Goal: Task Accomplishment & Management: Complete application form

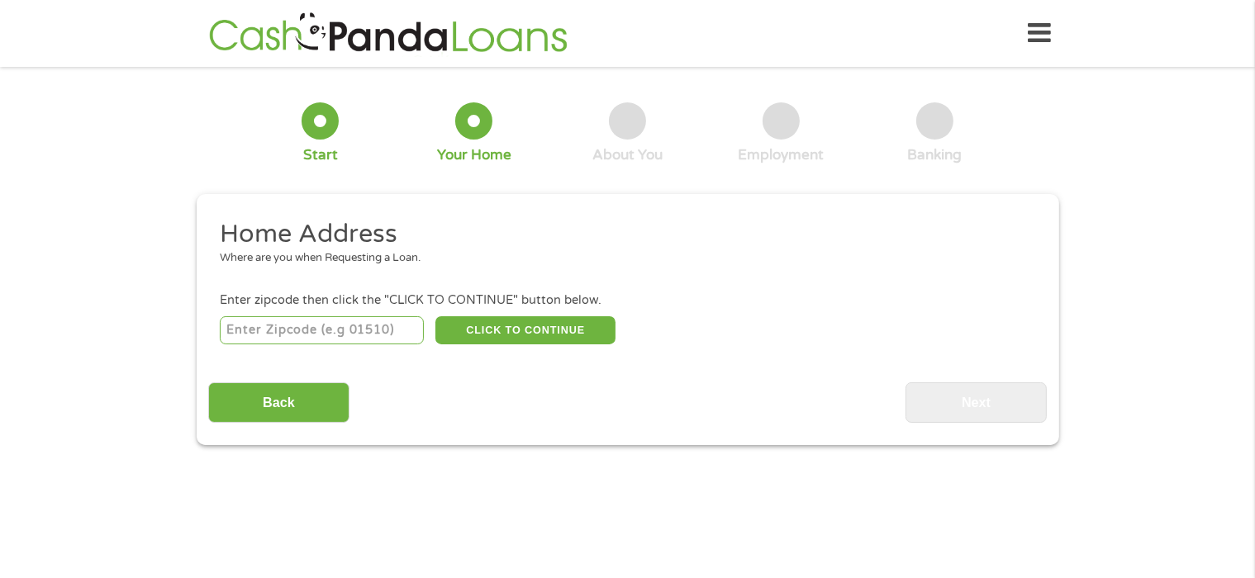
click at [288, 326] on input "number" at bounding box center [322, 330] width 204 height 28
type input "27616"
click at [519, 323] on button "CLICK TO CONTINUE" at bounding box center [525, 330] width 180 height 28
type input "27616"
type input "[GEOGRAPHIC_DATA]"
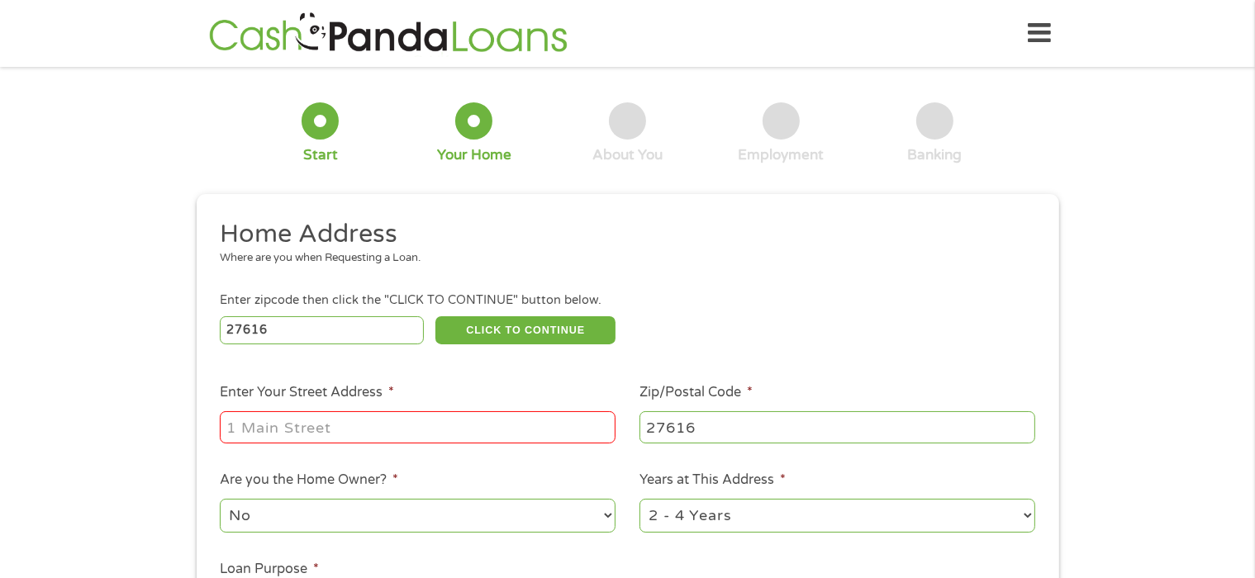
click at [402, 430] on input "Enter Your Street Address *" at bounding box center [418, 426] width 396 height 31
type input "[STREET_ADDRESS]"
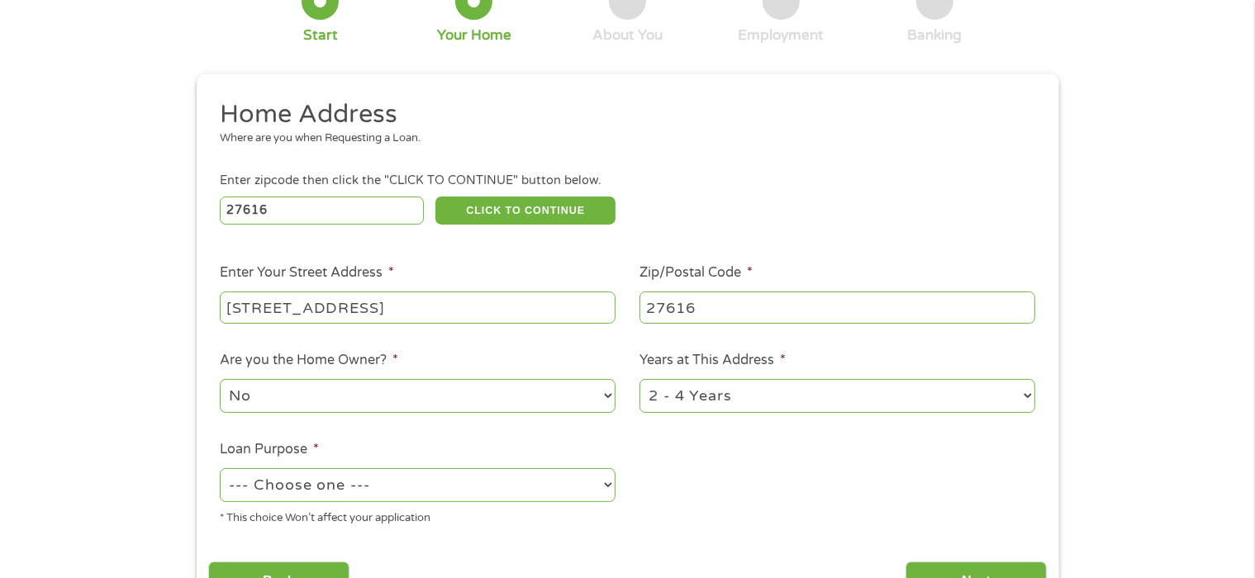
scroll to position [165, 0]
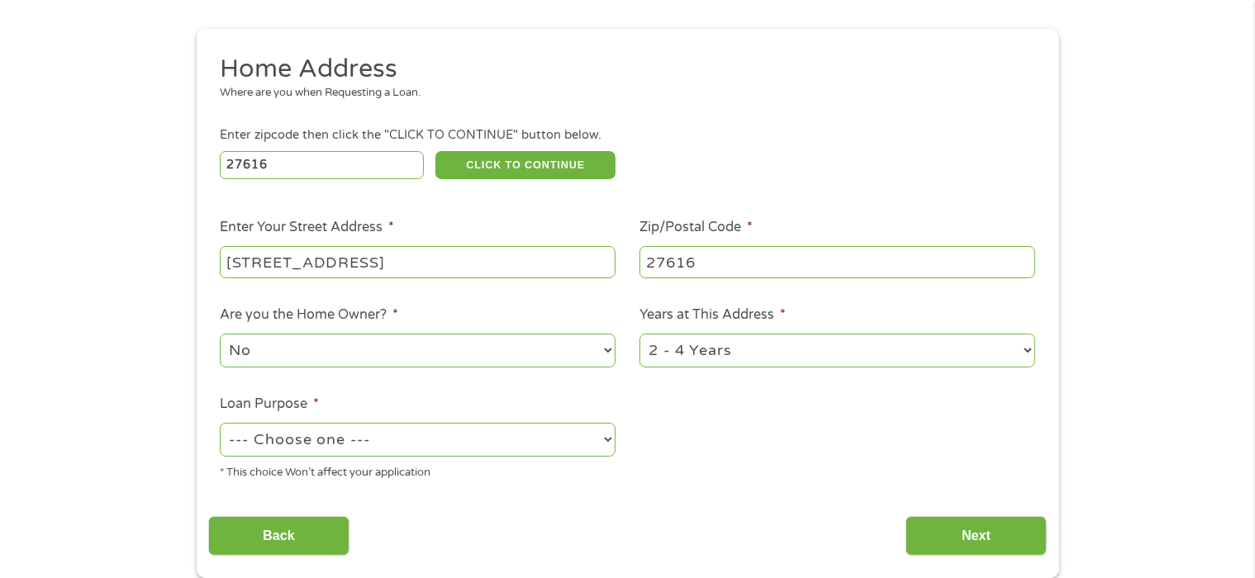
click at [605, 350] on select "No Yes" at bounding box center [418, 351] width 396 height 34
select select "yes"
click at [220, 335] on select "No Yes" at bounding box center [418, 351] width 396 height 34
click at [1025, 354] on select "1 Year or less 1 - 2 Years 2 - 4 Years Over 4 Years" at bounding box center [837, 351] width 396 height 34
select select "60months"
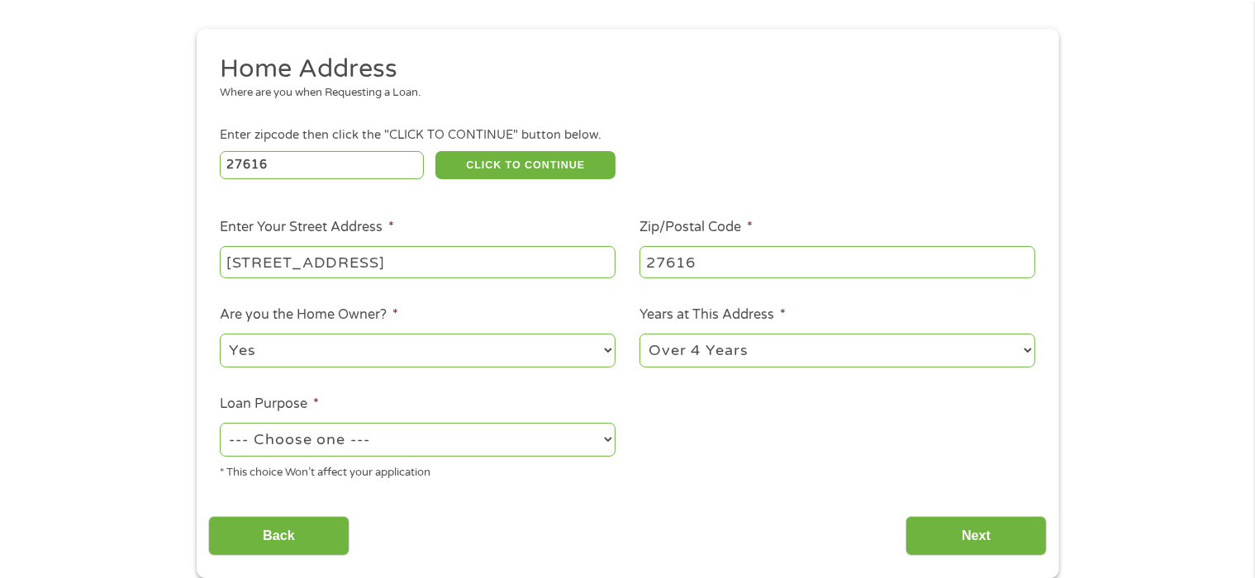
click at [639, 335] on select "1 Year or less 1 - 2 Years 2 - 4 Years Over 4 Years" at bounding box center [837, 351] width 396 height 34
click at [297, 442] on select "--- Choose one --- Pay Bills Debt Consolidation Home Improvement Major Purchase…" at bounding box center [418, 440] width 396 height 34
select select "other"
click at [220, 425] on select "--- Choose one --- Pay Bills Debt Consolidation Home Improvement Major Purchase…" at bounding box center [418, 440] width 396 height 34
click at [953, 538] on input "Next" at bounding box center [976, 536] width 141 height 40
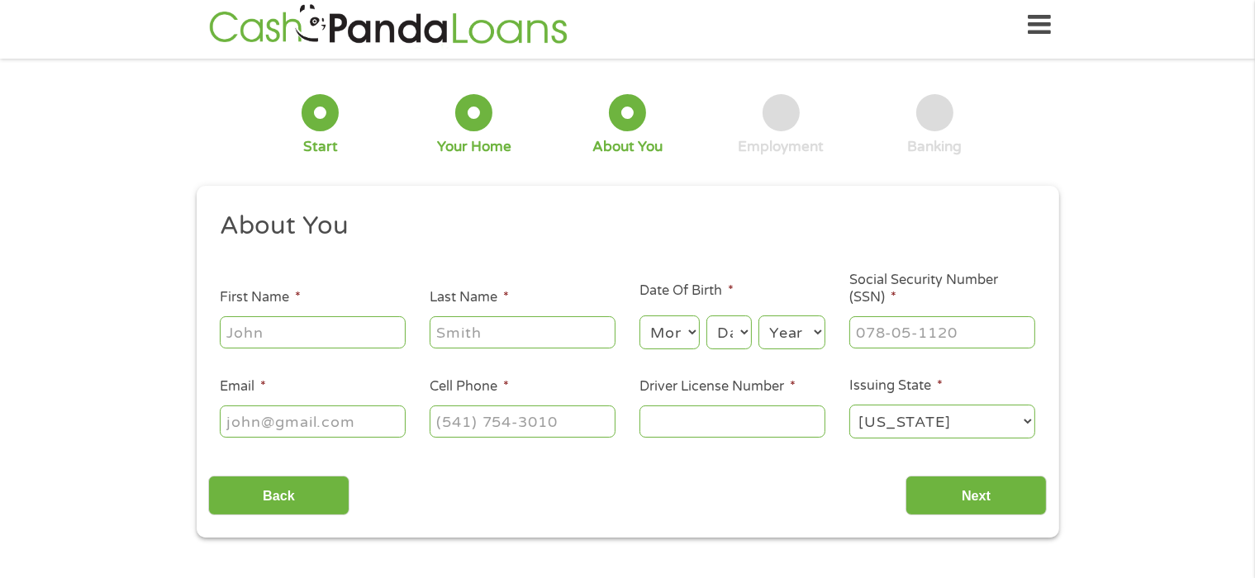
scroll to position [0, 0]
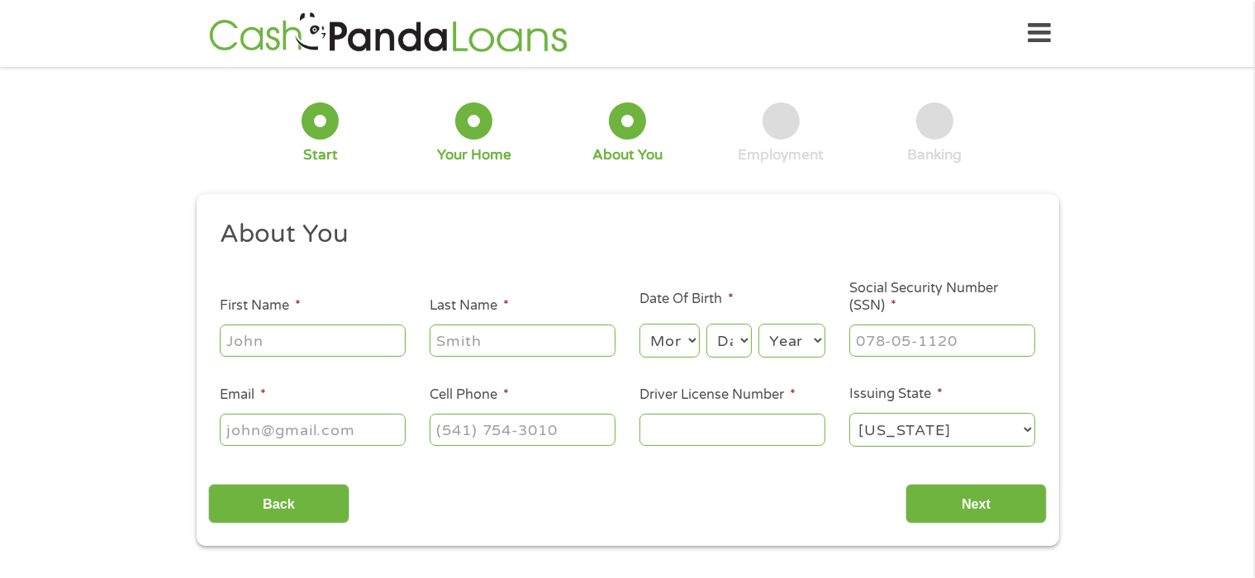
click at [303, 340] on input "First Name *" at bounding box center [313, 340] width 186 height 31
type input "[PERSON_NAME]"
type input "[EMAIL_ADDRESS][DOMAIN_NAME]"
type input "[PHONE_NUMBER]"
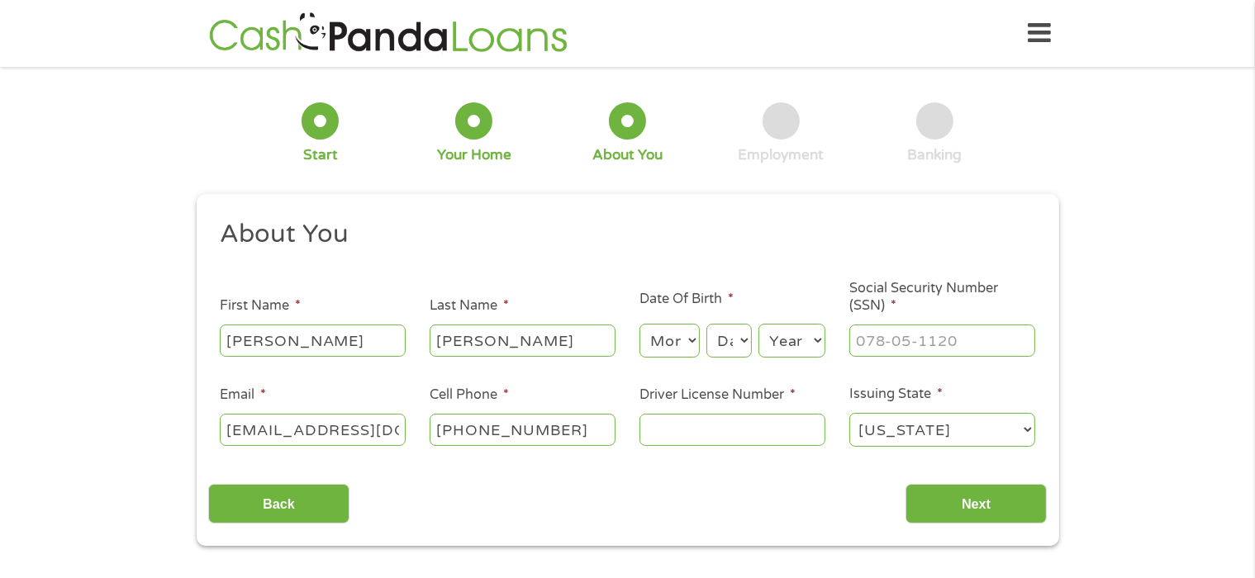
click at [658, 343] on select "Month 1 2 3 4 5 6 7 8 9 10 11 12" at bounding box center [669, 341] width 60 height 34
select select "1"
click at [639, 325] on select "Month 1 2 3 4 5 6 7 8 9 10 11 12" at bounding box center [669, 341] width 60 height 34
click at [725, 340] on select "Day 1 2 3 4 5 6 7 8 9 10 11 12 13 14 15 16 17 18 19 20 21 22 23 24 25 26 27 28 …" at bounding box center [728, 341] width 45 height 34
select select "21"
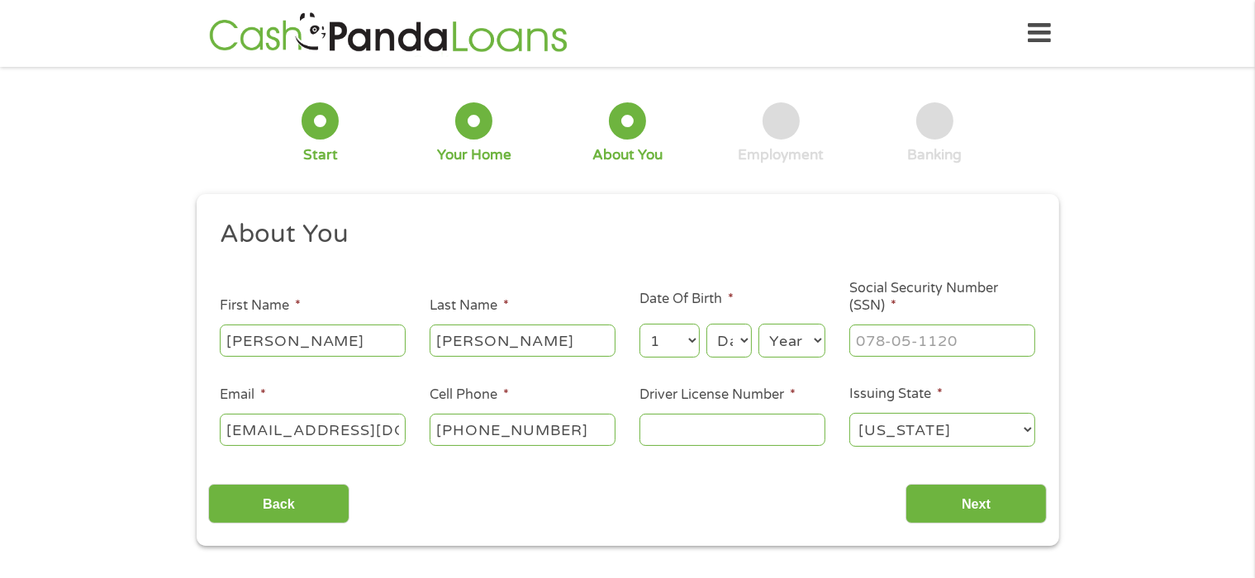
click at [706, 325] on select "Day 1 2 3 4 5 6 7 8 9 10 11 12 13 14 15 16 17 18 19 20 21 22 23 24 25 26 27 28 …" at bounding box center [728, 341] width 45 height 34
click at [785, 343] on select "Year [DATE] 2006 2005 2004 2003 2002 2001 2000 1999 1998 1997 1996 1995 1994 19…" at bounding box center [791, 341] width 67 height 34
select select "1958"
click at [758, 325] on select "Year [DATE] 2006 2005 2004 2003 2002 2001 2000 1999 1998 1997 1996 1995 1994 19…" at bounding box center [791, 341] width 67 height 34
click at [896, 340] on input "___-__-____" at bounding box center [942, 340] width 186 height 31
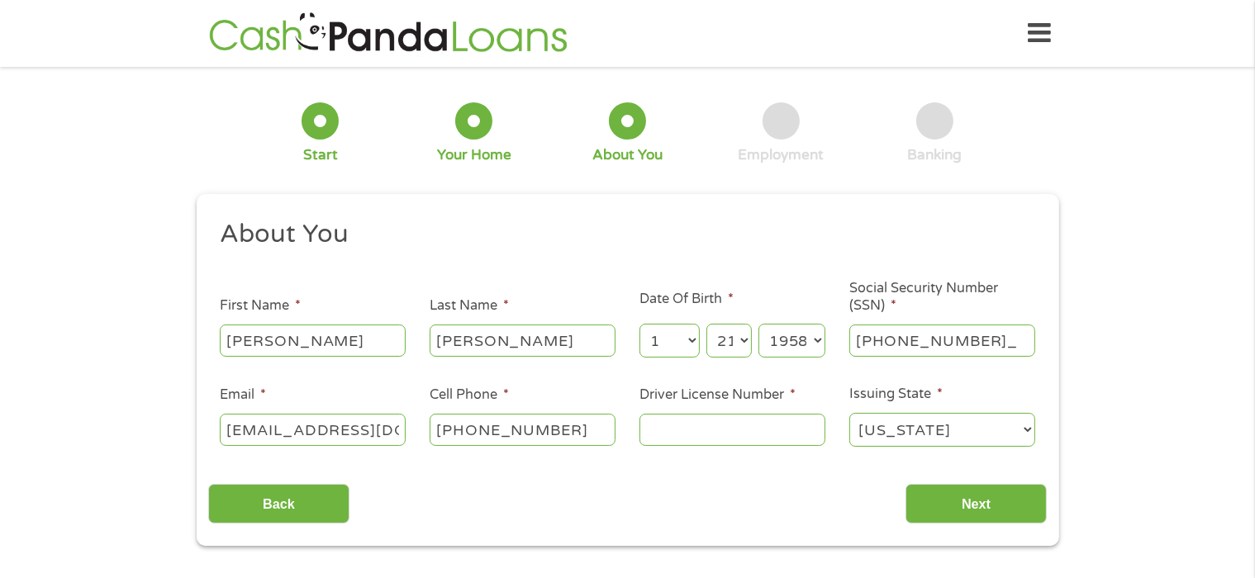
type input "244-13-7501"
click at [658, 435] on input "Driver License Number *" at bounding box center [732, 429] width 186 height 31
type input "4607760"
click at [961, 499] on input "Next" at bounding box center [976, 504] width 141 height 40
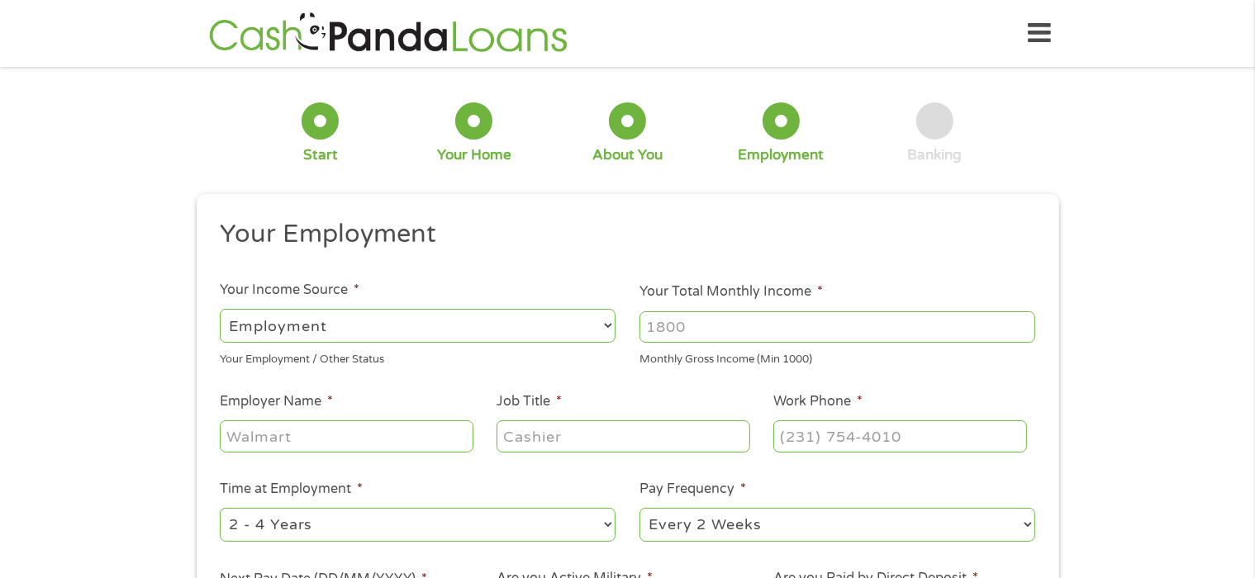
scroll to position [7, 7]
click at [737, 316] on input "Your Total Monthly Income *" at bounding box center [837, 326] width 396 height 31
type input "6250"
click at [368, 433] on input "Employer Name *" at bounding box center [346, 436] width 253 height 31
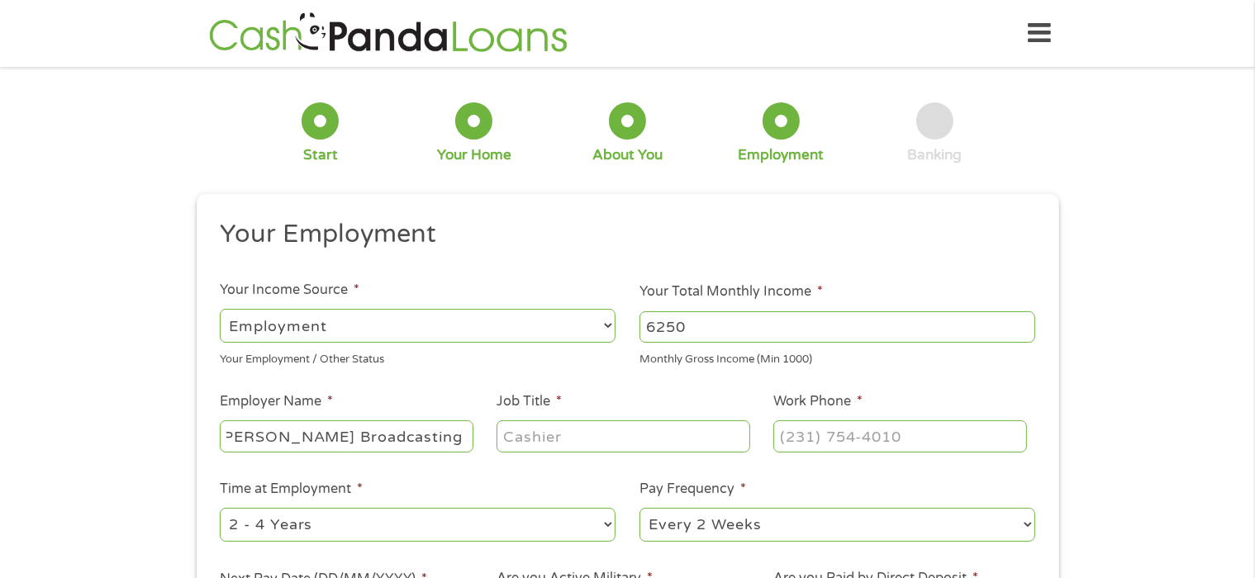
type input "[PERSON_NAME] Broadcasting Group Inc"
click at [581, 432] on input "Job Title *" at bounding box center [623, 436] width 253 height 31
type input "Owner"
click at [920, 437] on input "(___) ___-____" at bounding box center [899, 436] width 253 height 31
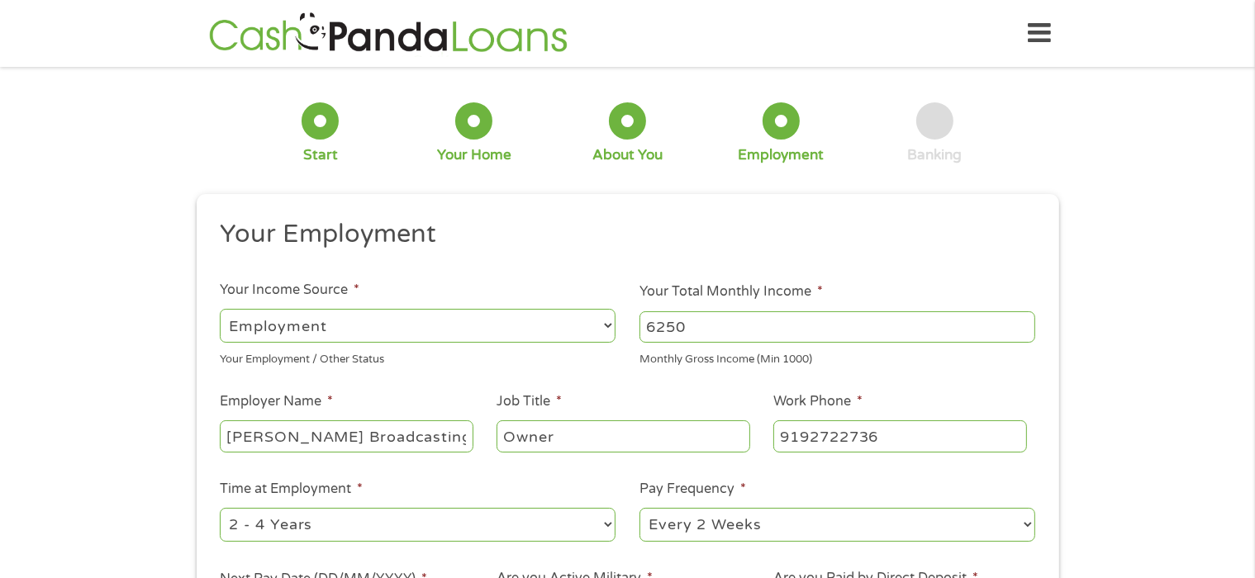
type input "[PHONE_NUMBER]"
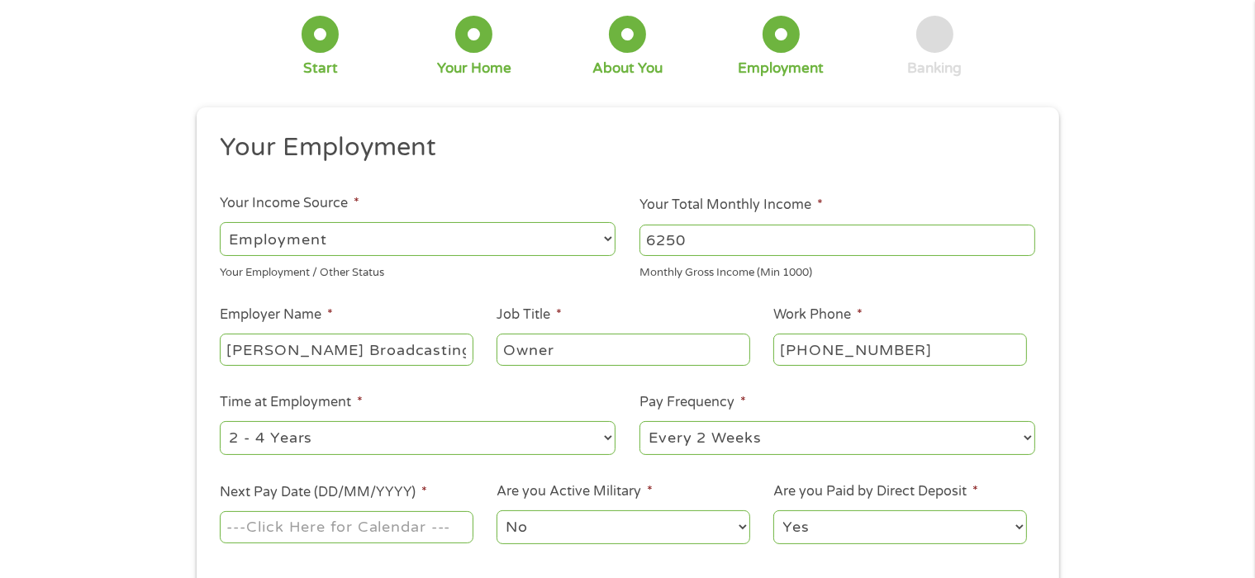
scroll to position [165, 0]
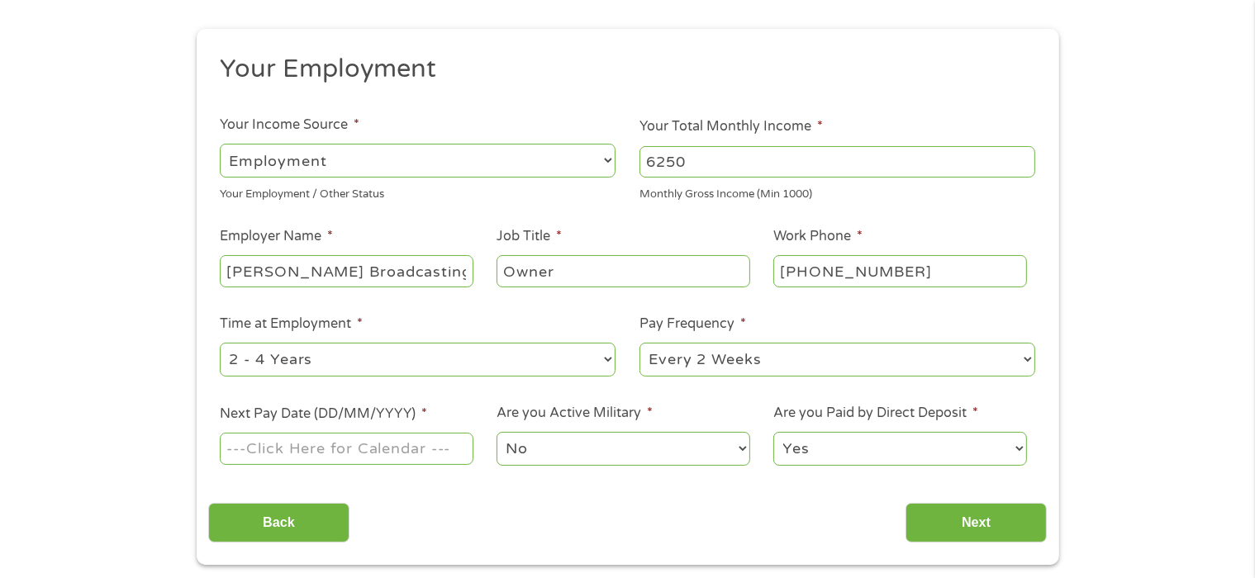
click at [611, 359] on select "--- Choose one --- 1 Year or less 1 - 2 Years 2 - 4 Years Over 4 Years" at bounding box center [418, 360] width 396 height 34
select select "60months"
click at [220, 344] on select "--- Choose one --- 1 Year or less 1 - 2 Years 2 - 4 Years Over 4 Years" at bounding box center [418, 360] width 396 height 34
click at [1026, 362] on select "--- Choose one --- Every 2 Weeks Every Week Monthly Semi-Monthly" at bounding box center [837, 360] width 396 height 34
select select "monthly"
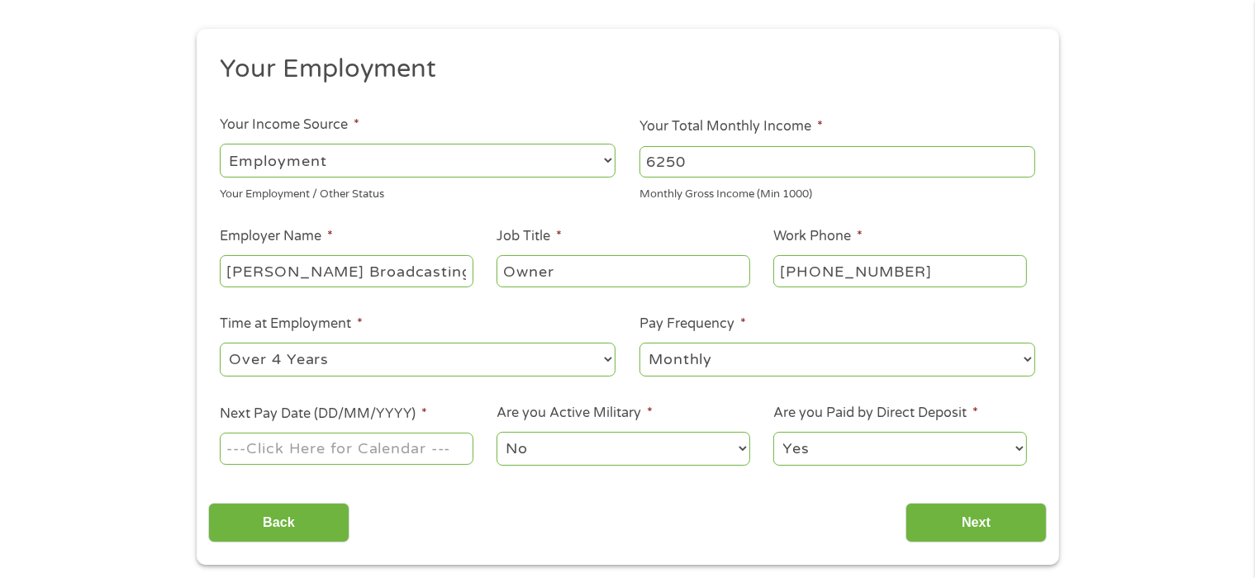
click at [639, 344] on select "--- Choose one --- Every 2 Weeks Every Week Monthly Semi-Monthly" at bounding box center [837, 360] width 396 height 34
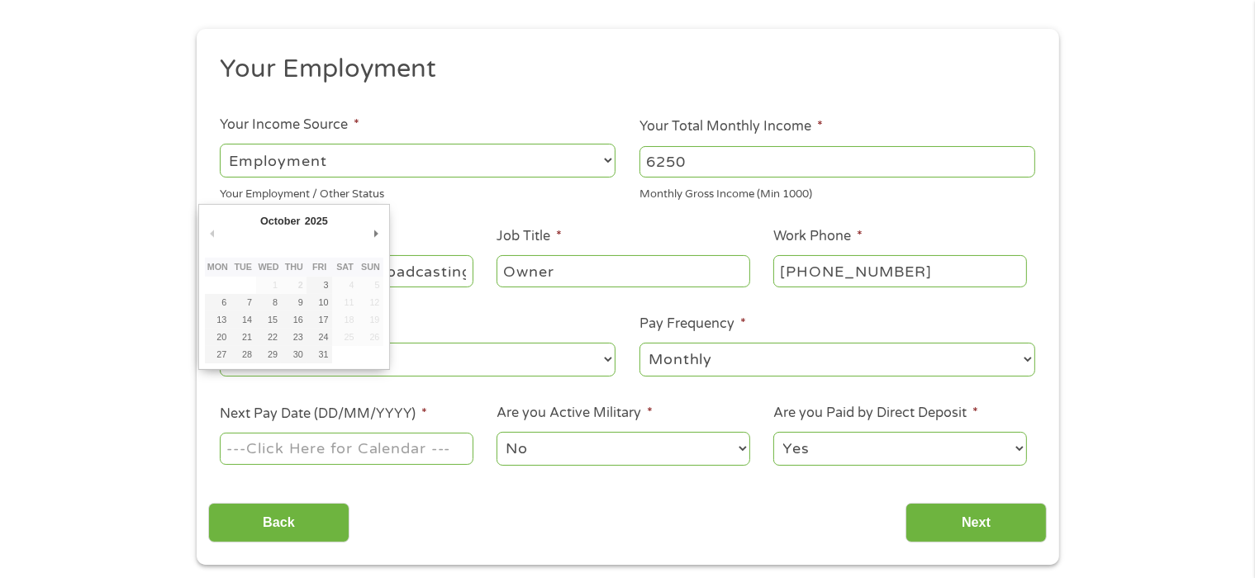
click at [304, 449] on input "Next Pay Date (DD/MM/YYYY) *" at bounding box center [346, 448] width 253 height 31
type input "[DATE]"
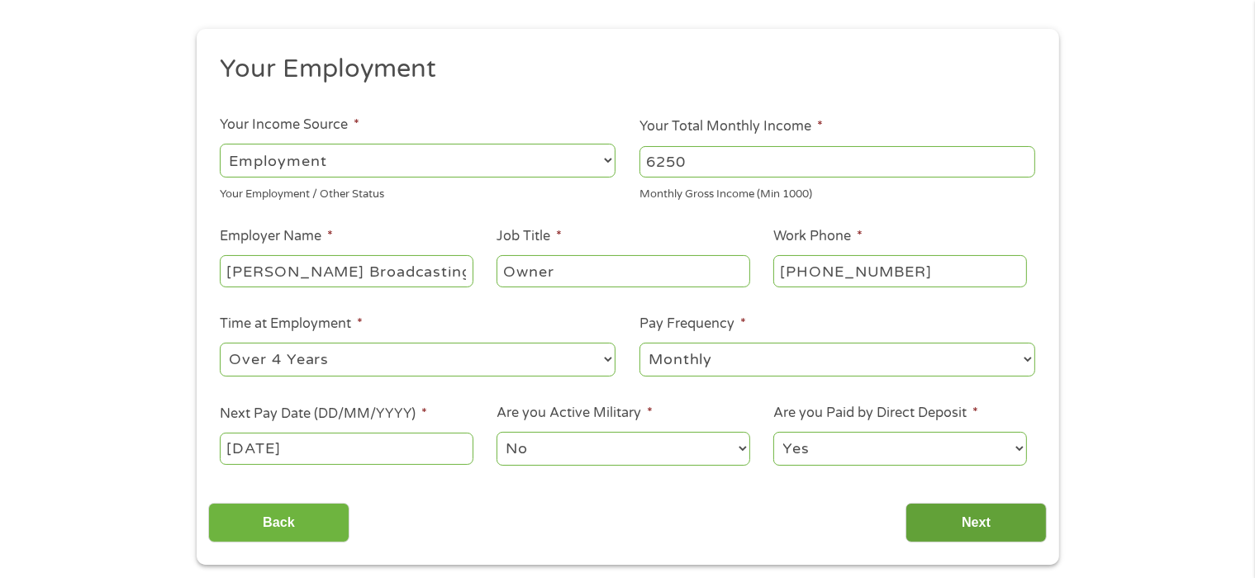
click at [1008, 535] on input "Next" at bounding box center [976, 523] width 141 height 40
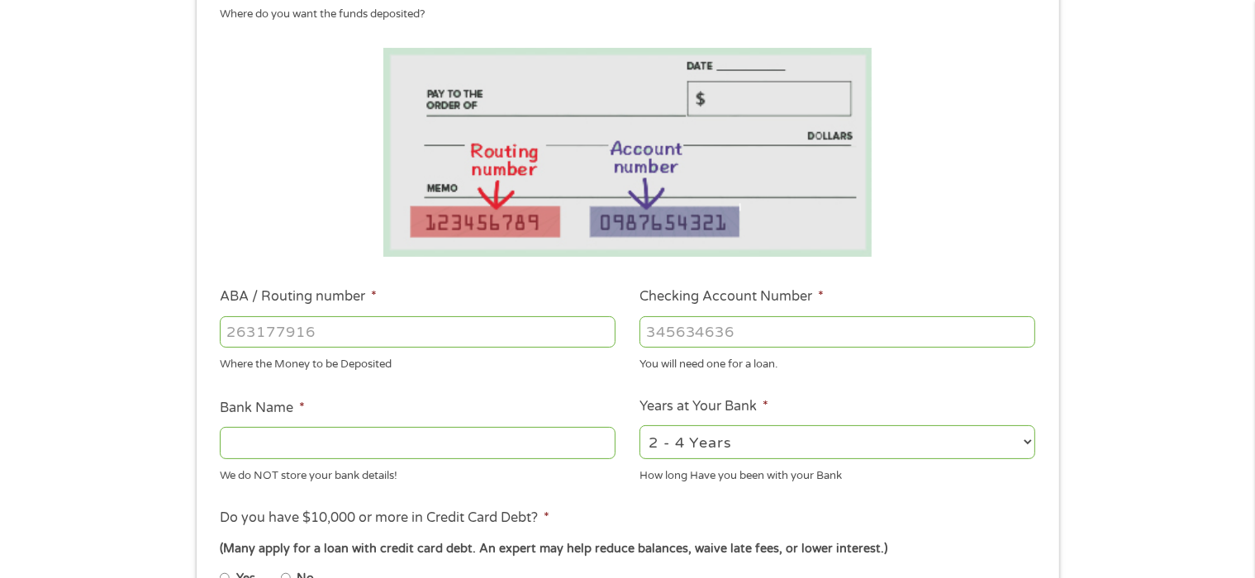
scroll to position [248, 0]
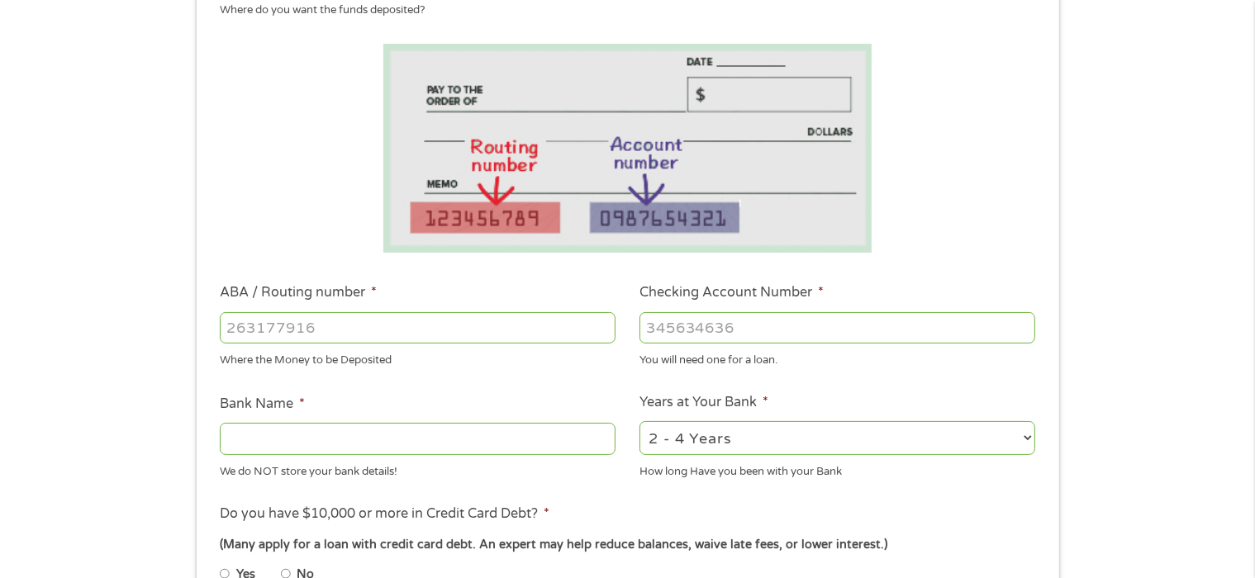
click at [359, 330] on input "ABA / Routing number *" at bounding box center [418, 327] width 396 height 31
type input "053100452"
type input "MECHANICS FARMERS BANK"
type input "053100452"
click at [730, 326] on input "Checking Account Number *" at bounding box center [837, 327] width 396 height 31
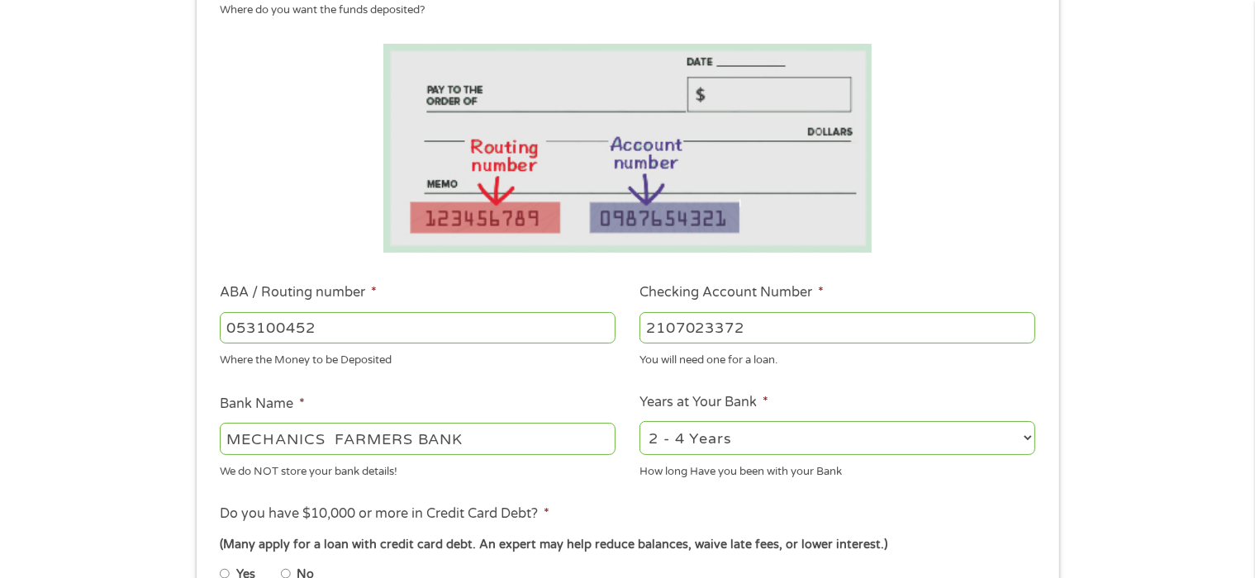
type input "2107023372"
click at [1022, 442] on select "2 - 4 Years 6 - 12 Months 1 - 2 Years Over 4 Years" at bounding box center [837, 438] width 396 height 34
select select "60months"
click at [639, 422] on select "2 - 4 Years 6 - 12 Months 1 - 2 Years Over 4 Years" at bounding box center [837, 438] width 396 height 34
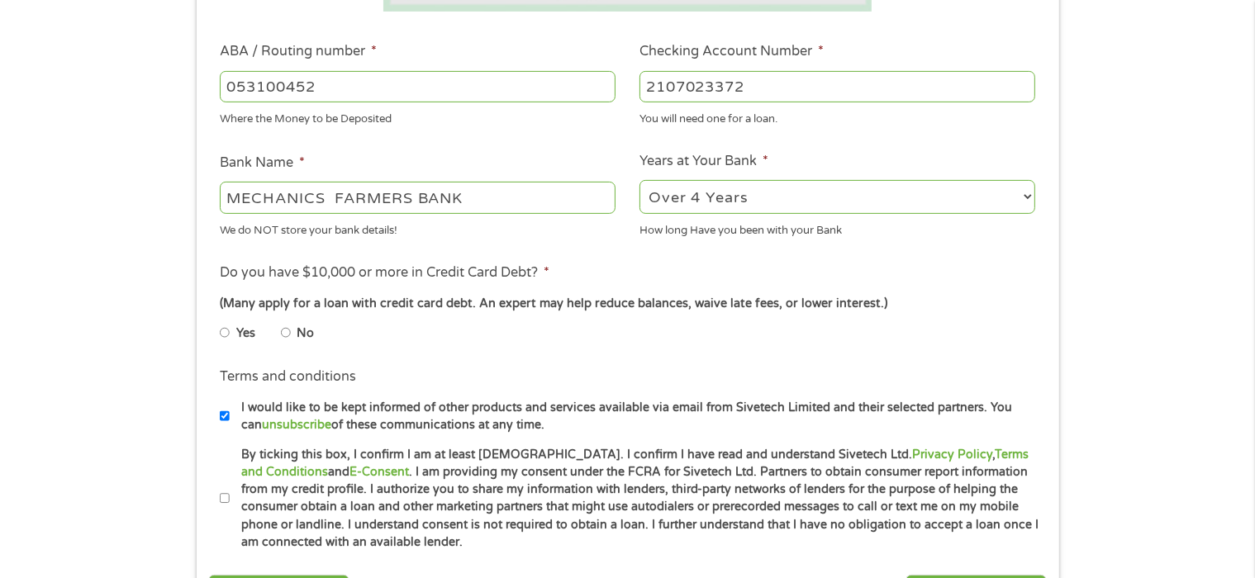
scroll to position [496, 0]
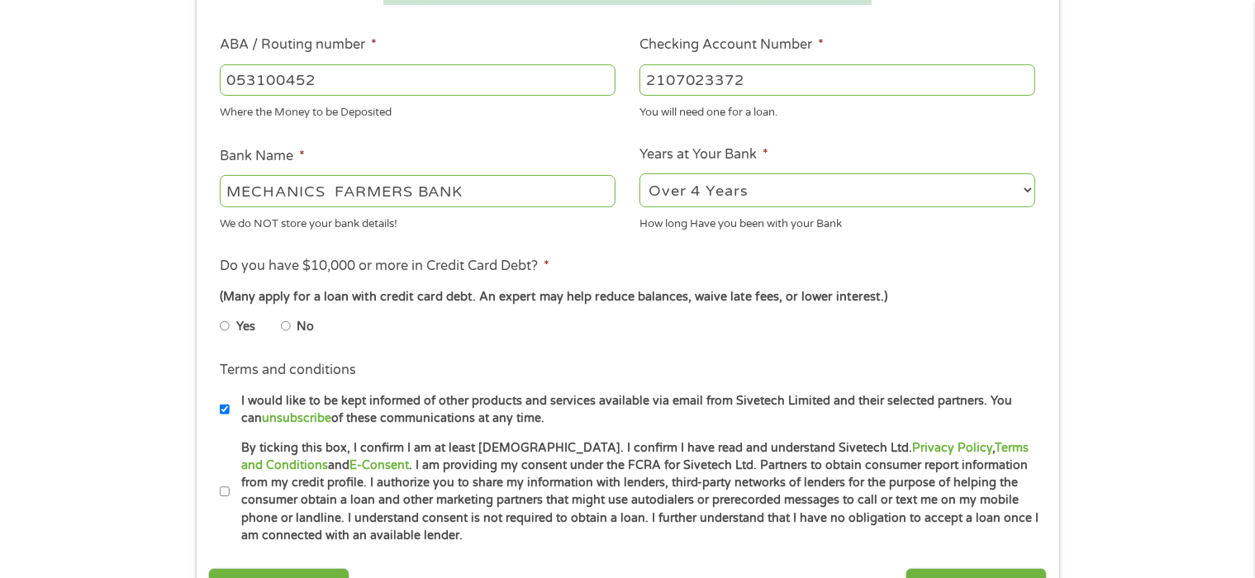
click at [286, 330] on input "No" at bounding box center [286, 326] width 10 height 26
radio input "true"
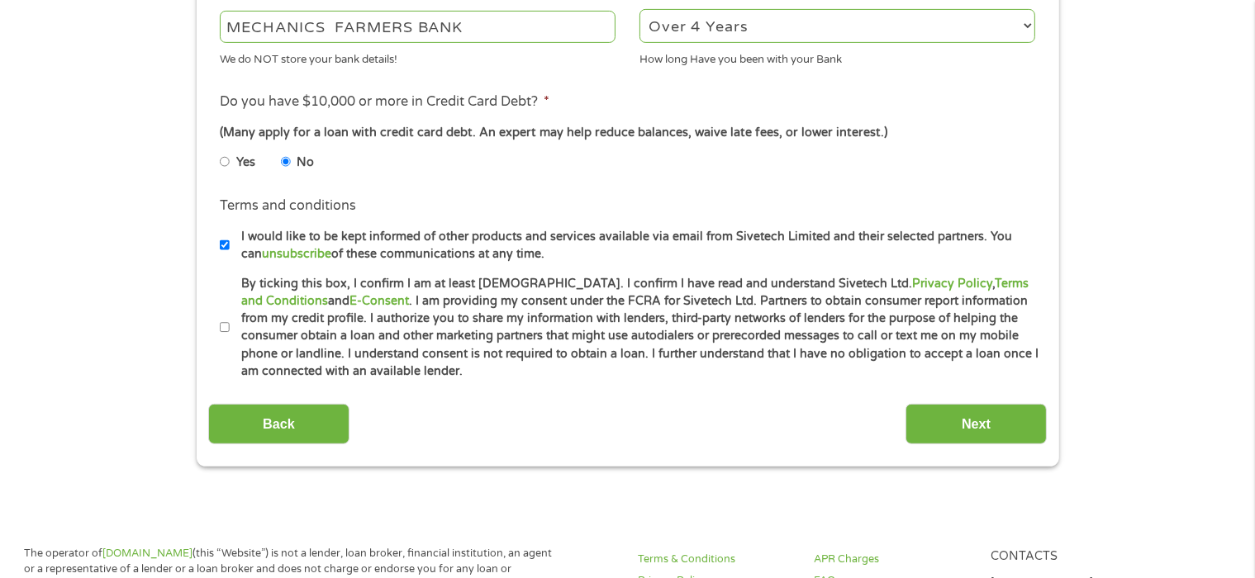
scroll to position [661, 0]
click at [964, 419] on input "Next" at bounding box center [976, 423] width 141 height 40
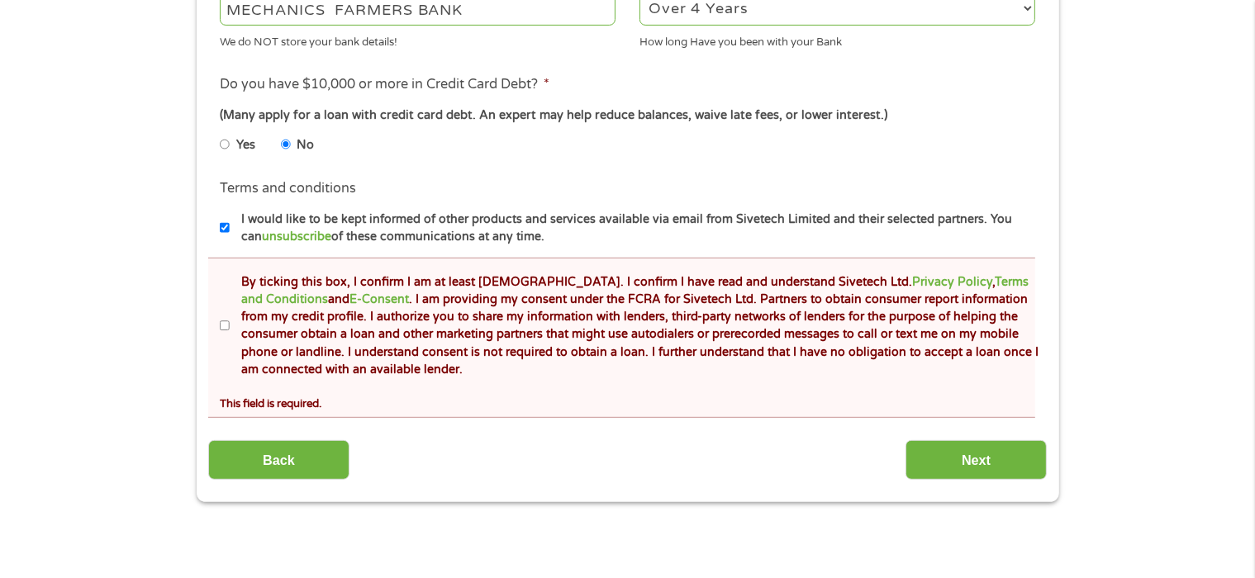
scroll to position [744, 0]
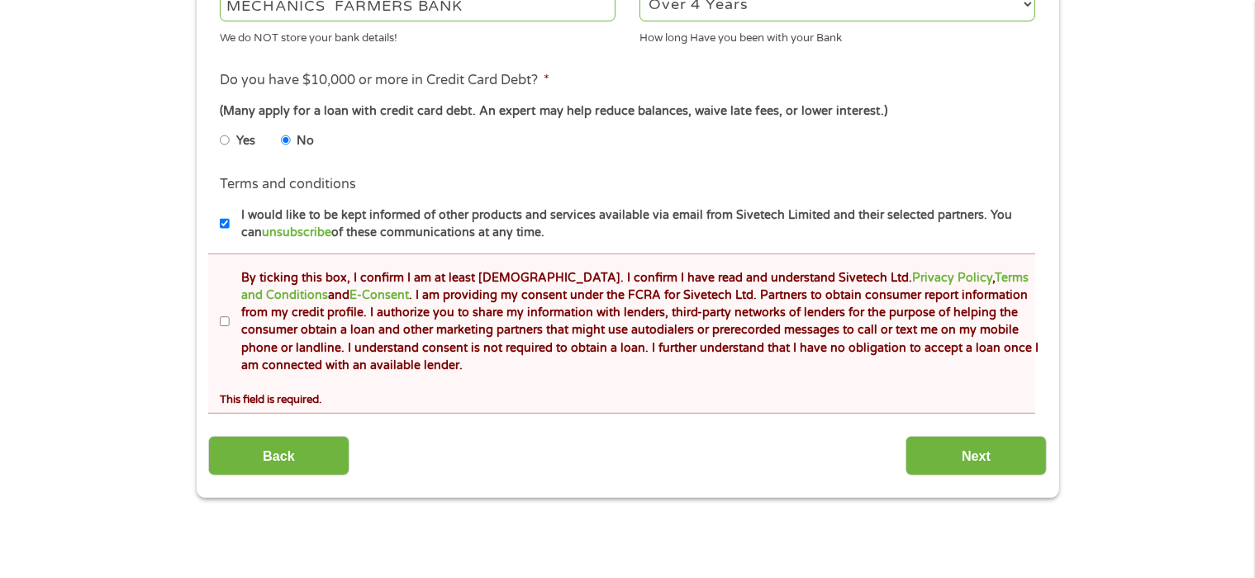
click at [226, 326] on input "By ticking this box, I confirm I am at least [DEMOGRAPHIC_DATA]. I confirm I ha…" at bounding box center [225, 322] width 10 height 26
checkbox input "true"
click at [951, 461] on input "Next" at bounding box center [976, 456] width 141 height 40
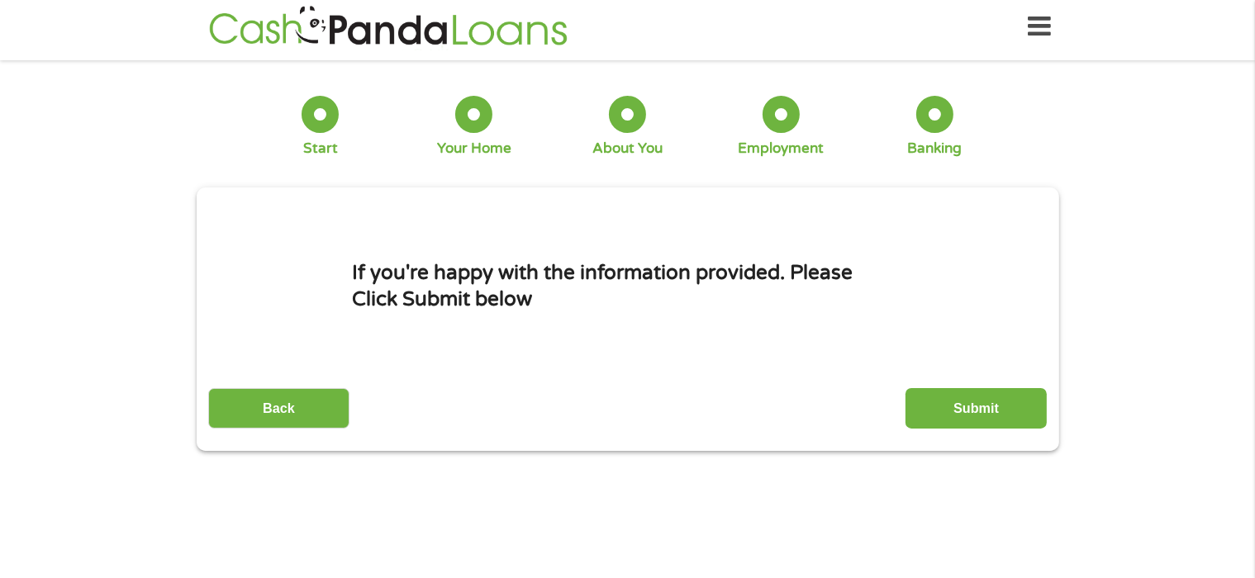
scroll to position [0, 0]
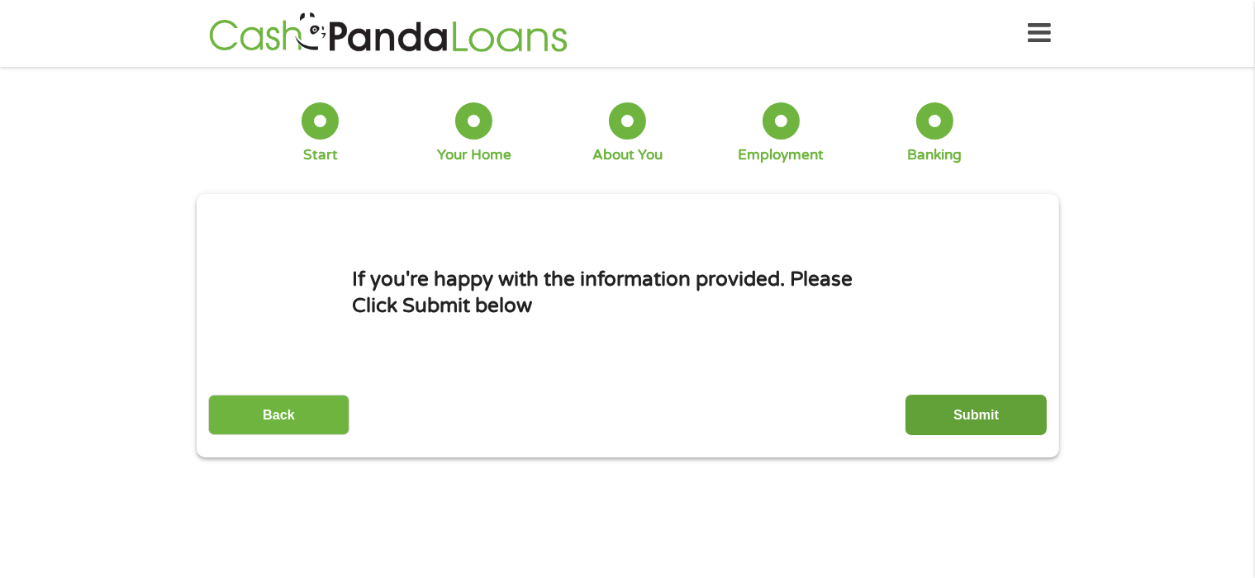
click at [977, 417] on input "Submit" at bounding box center [976, 415] width 141 height 40
